Goal: Task Accomplishment & Management: Use online tool/utility

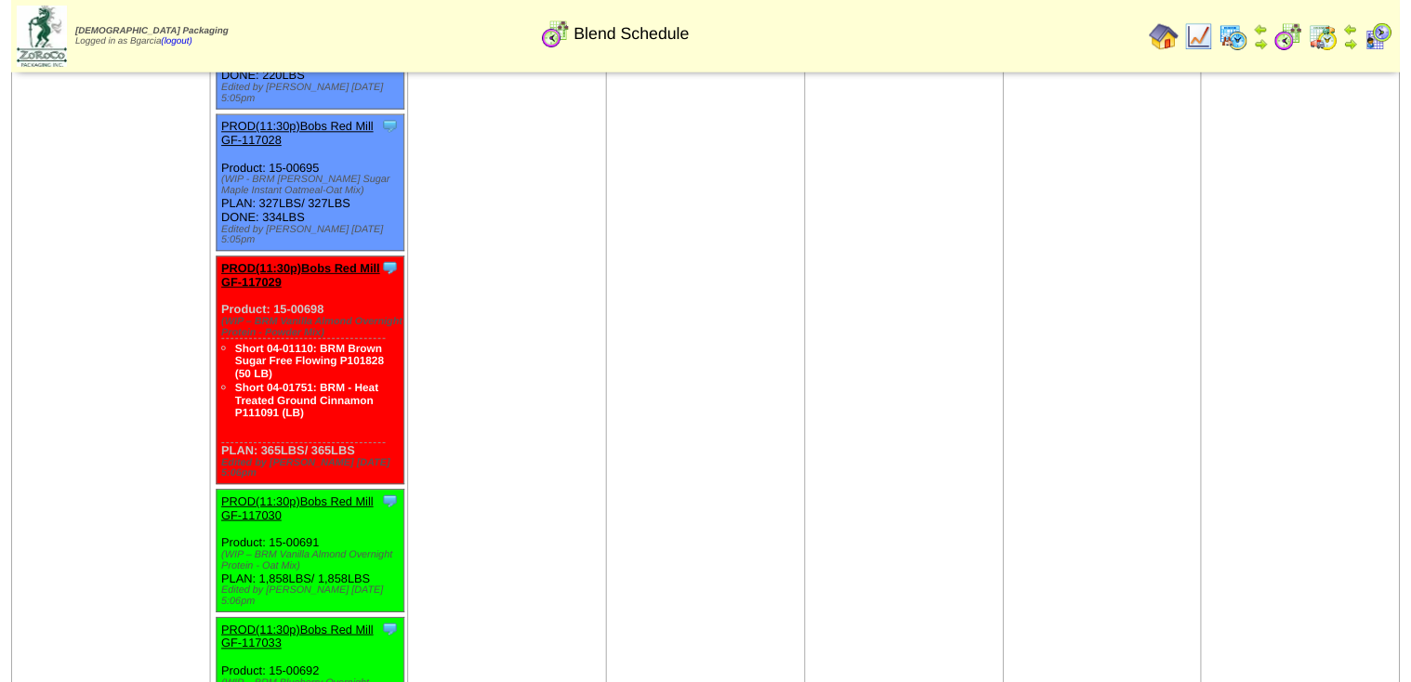
scroll to position [2379, 0]
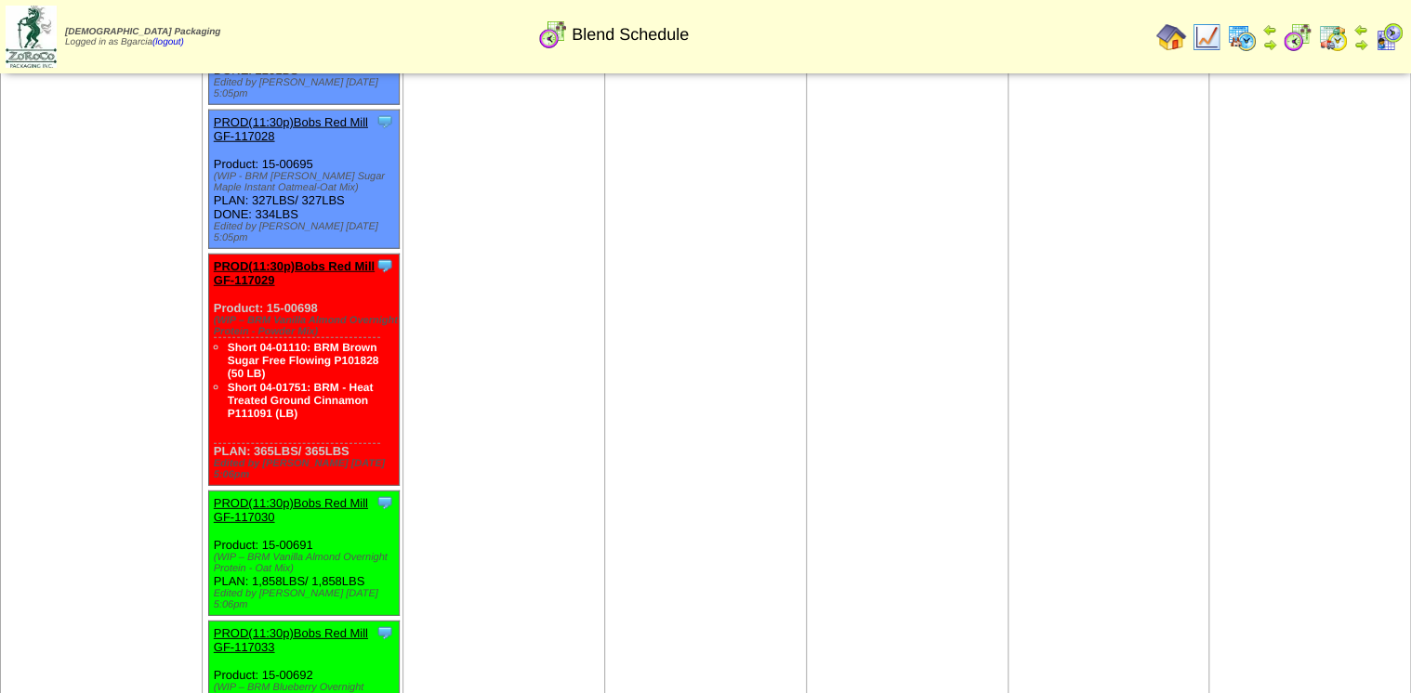
click at [327, 626] on link "PROD(11:30p)Bobs Red Mill GF-117033" at bounding box center [291, 640] width 154 height 28
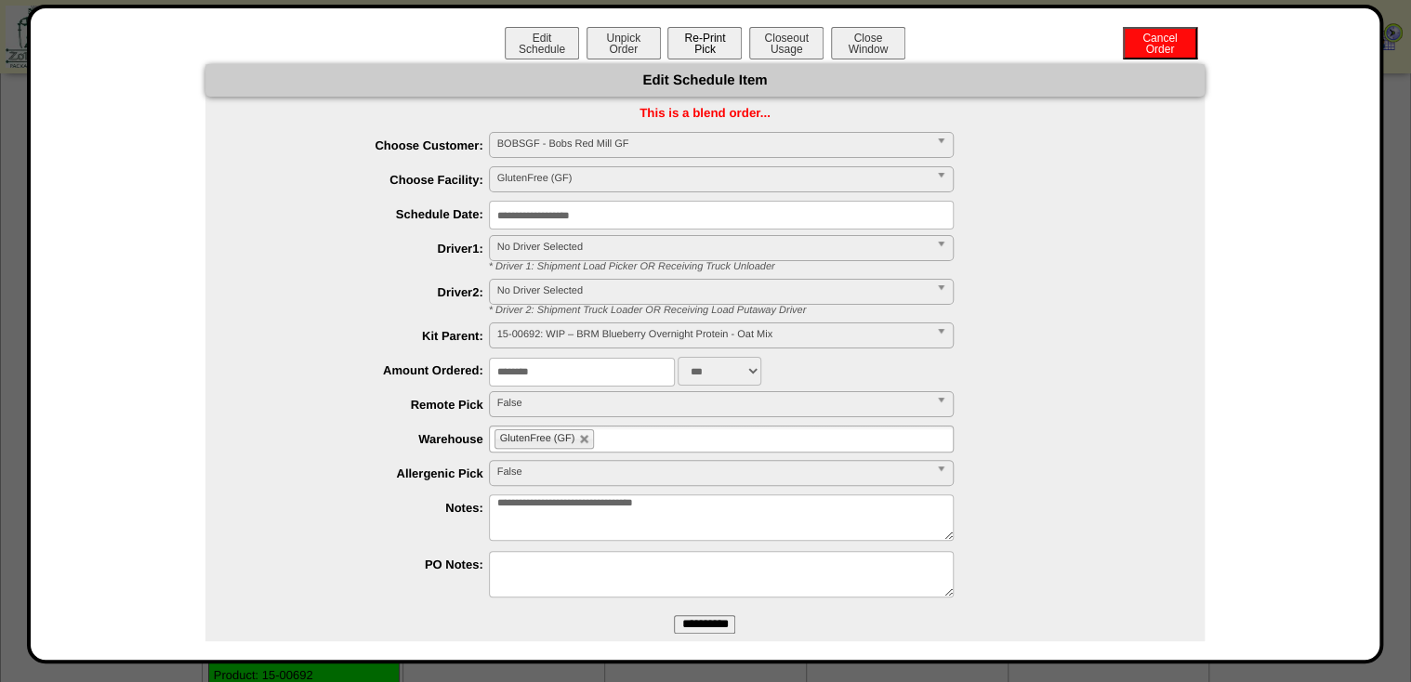
click at [736, 40] on button "Re-Print Pick" at bounding box center [704, 43] width 74 height 33
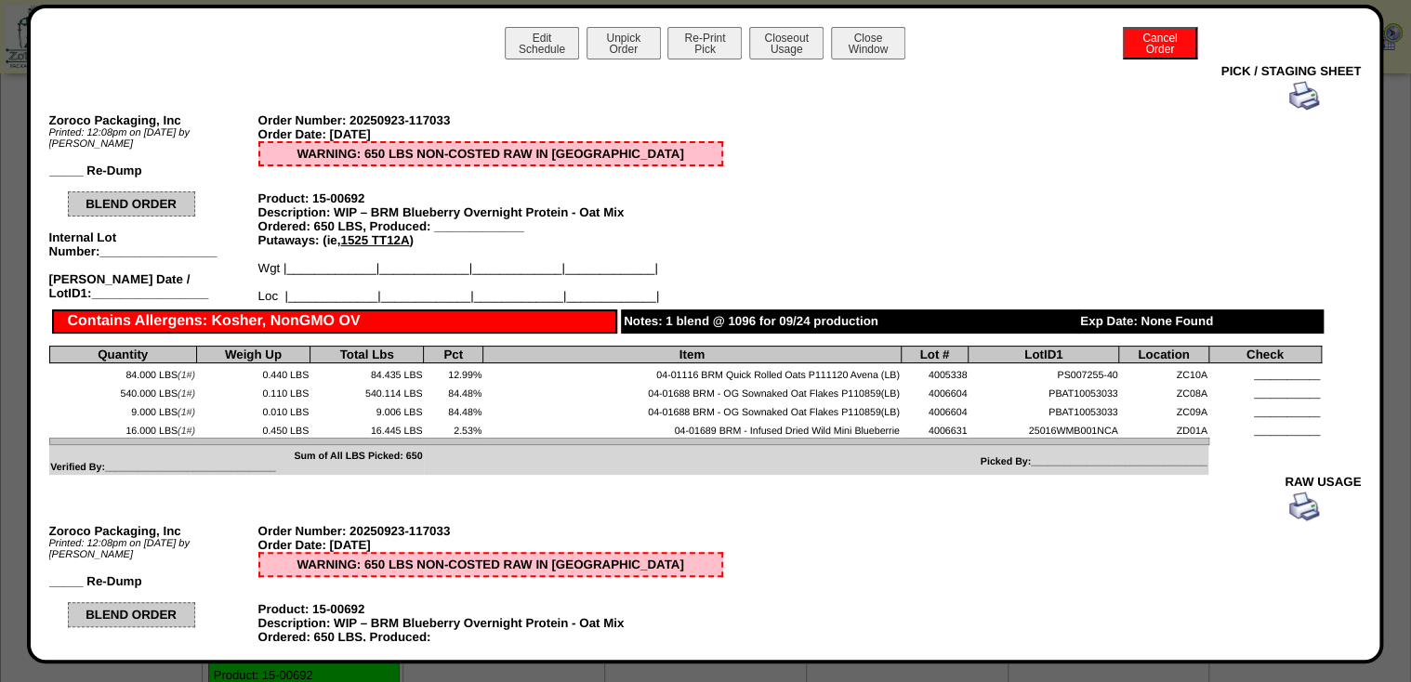
click at [1298, 103] on img at bounding box center [1304, 96] width 30 height 30
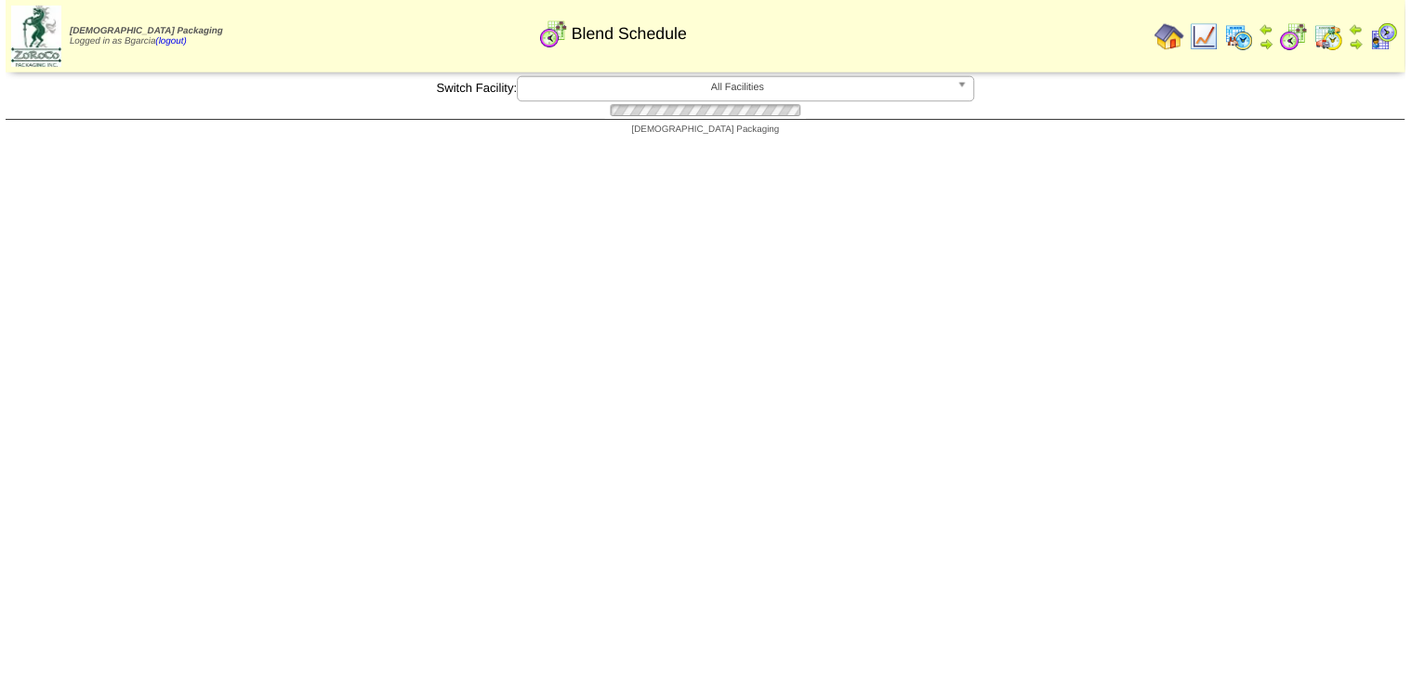
scroll to position [2379, 0]
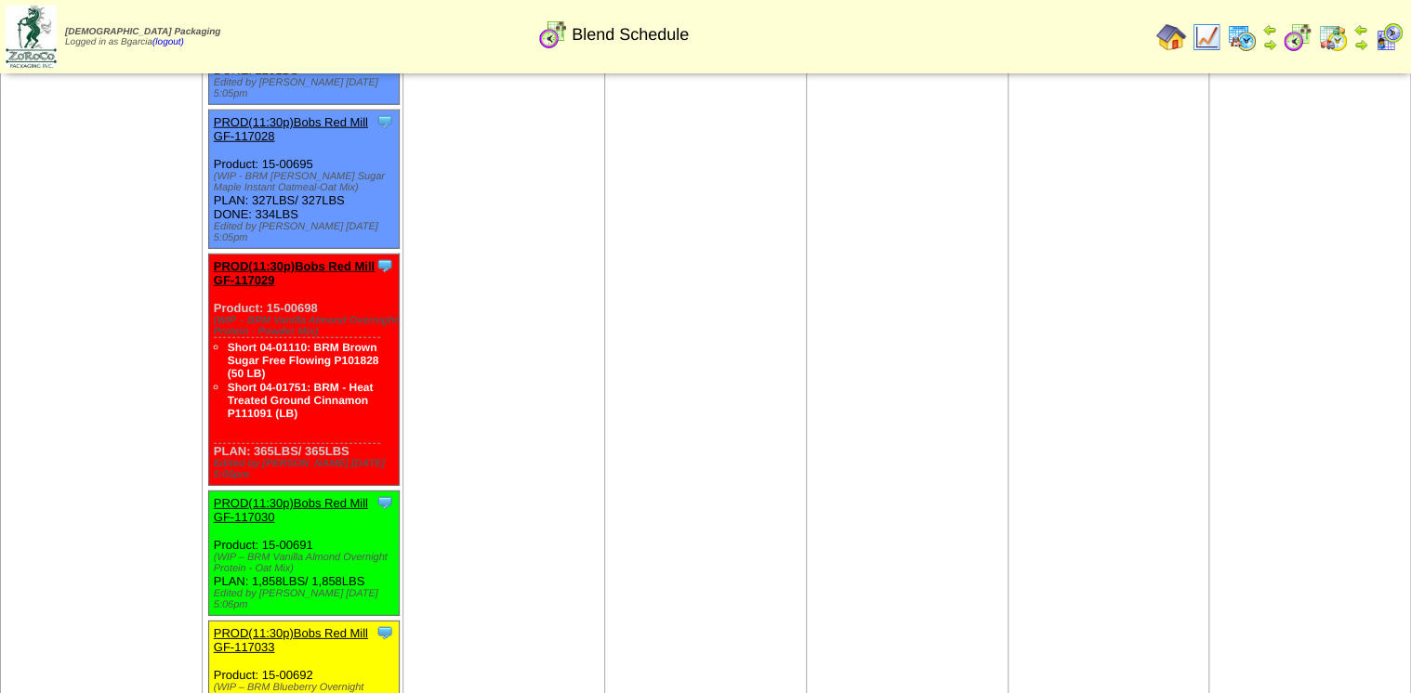
drag, startPoint x: 245, startPoint y: 375, endPoint x: 257, endPoint y: 379, distance: 11.8
click at [245, 626] on link "PROD(11:30p)Bobs Red Mill GF-117033" at bounding box center [291, 640] width 154 height 28
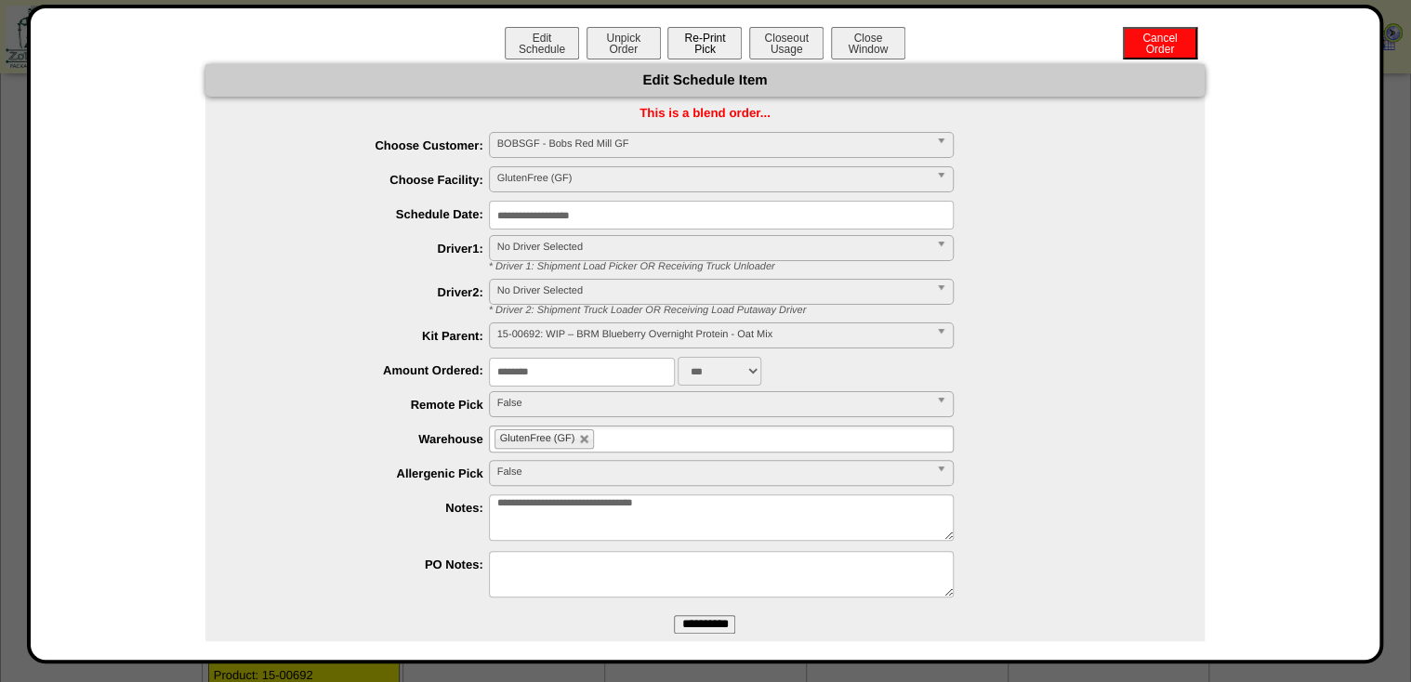
click at [724, 50] on button "Re-Print Pick" at bounding box center [704, 43] width 74 height 33
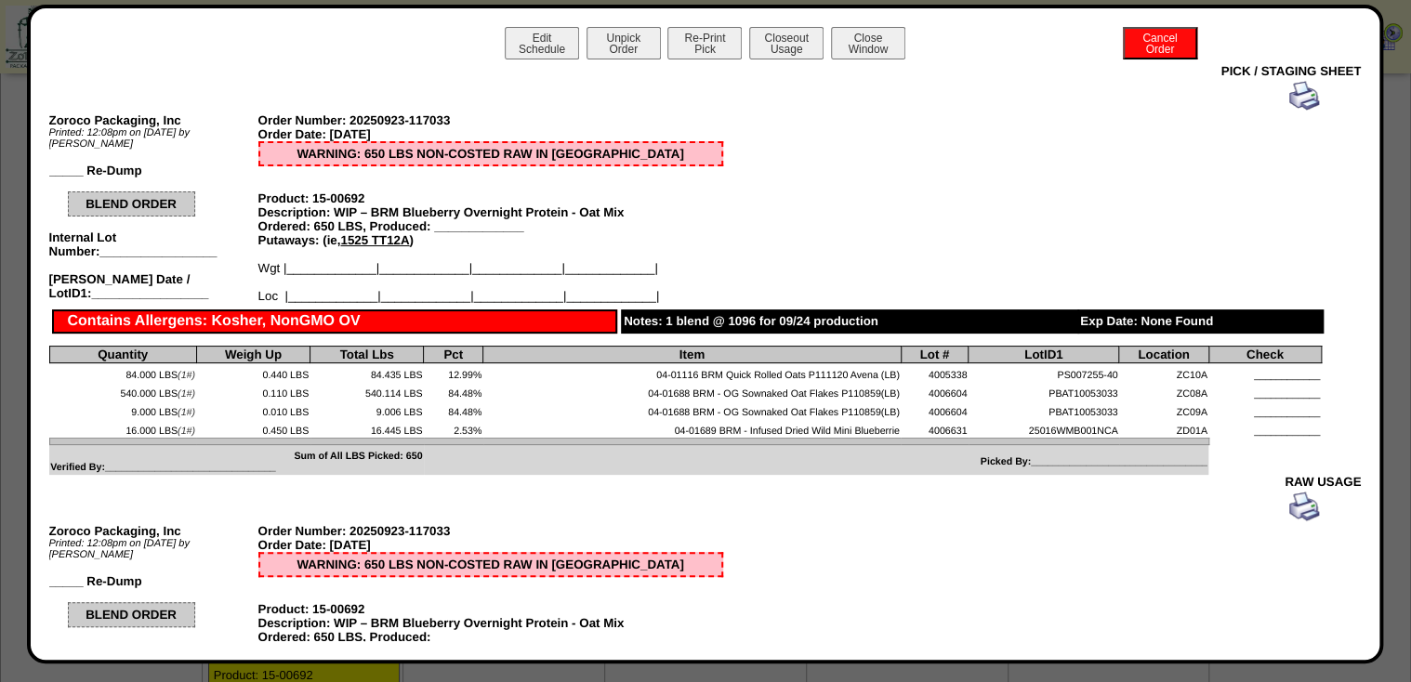
click at [1290, 97] on img at bounding box center [1304, 96] width 30 height 30
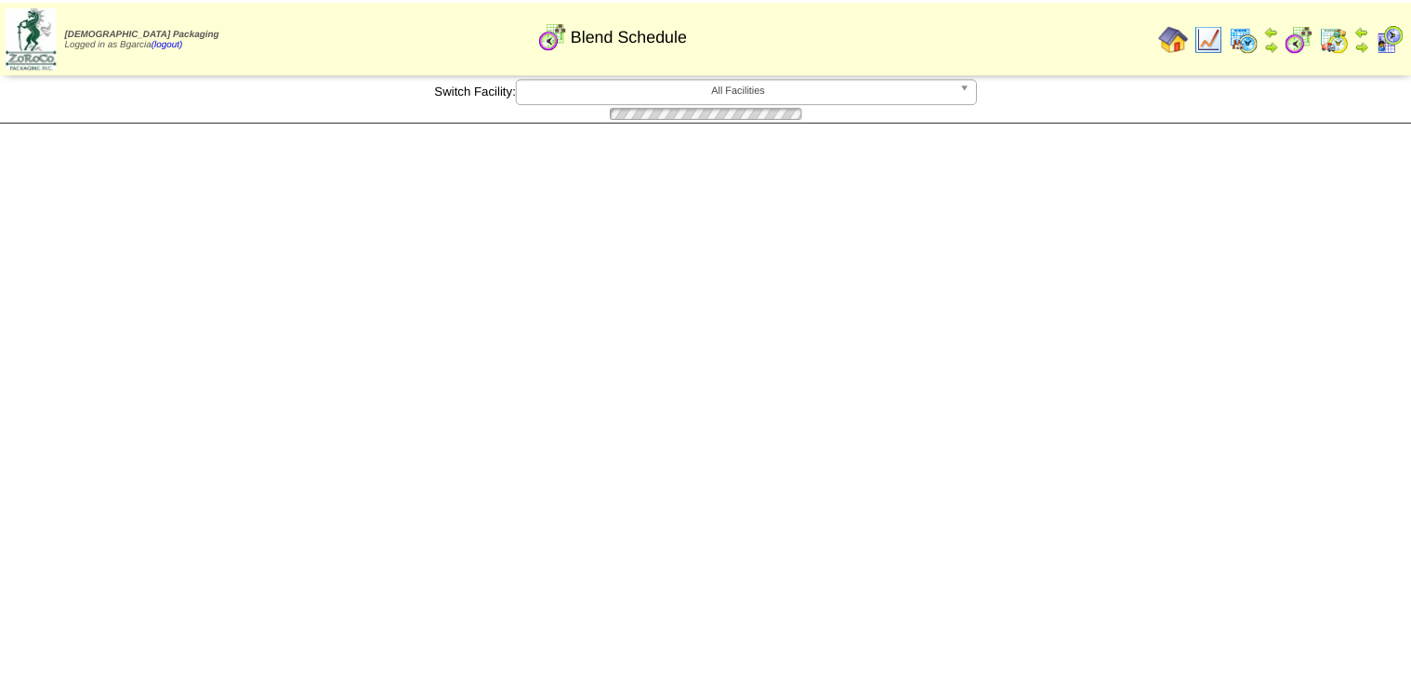
scroll to position [2379, 0]
